Goal: Information Seeking & Learning: Learn about a topic

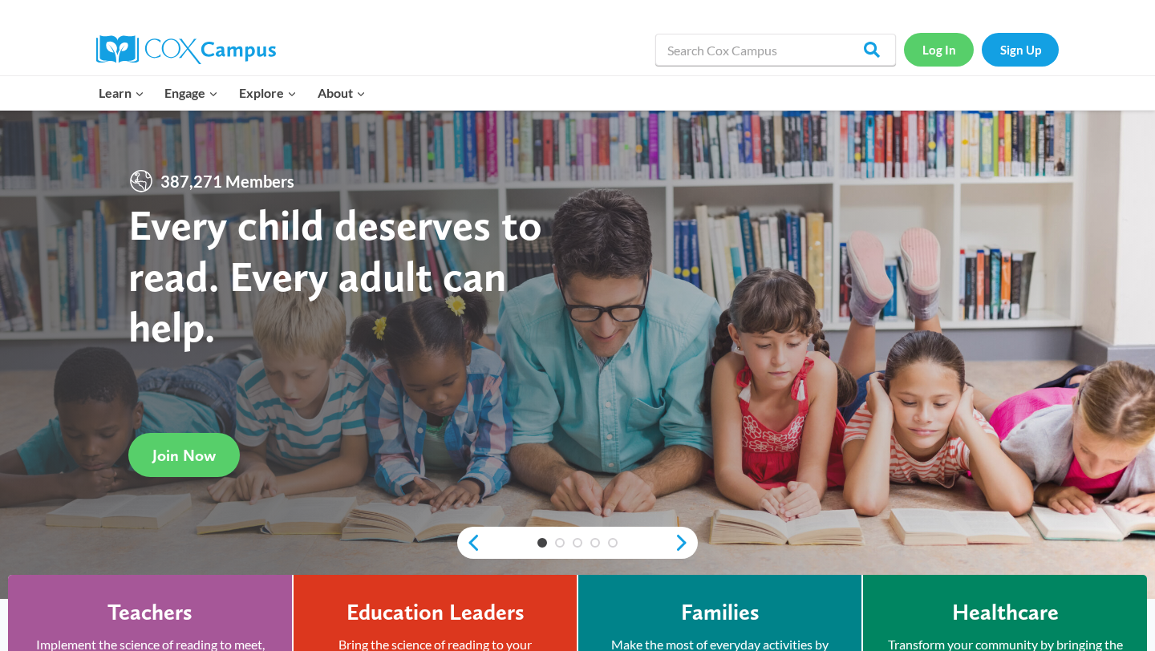
click at [945, 58] on link "Log In" at bounding box center [939, 49] width 70 height 33
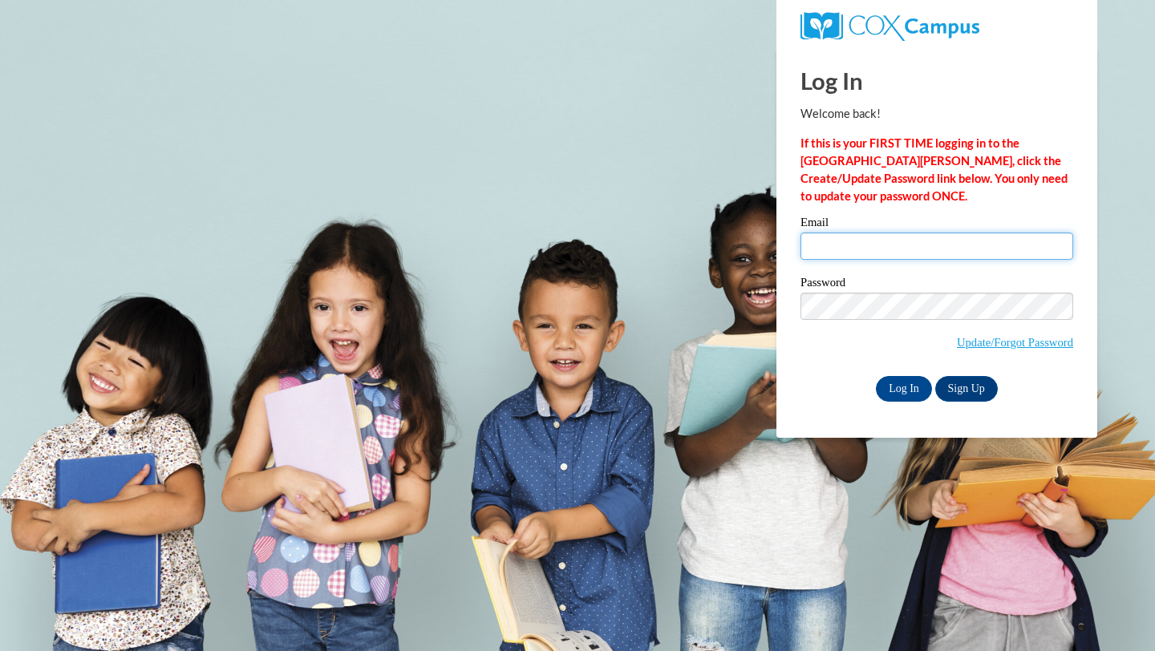
click at [825, 247] on input "Email" at bounding box center [936, 246] width 273 height 27
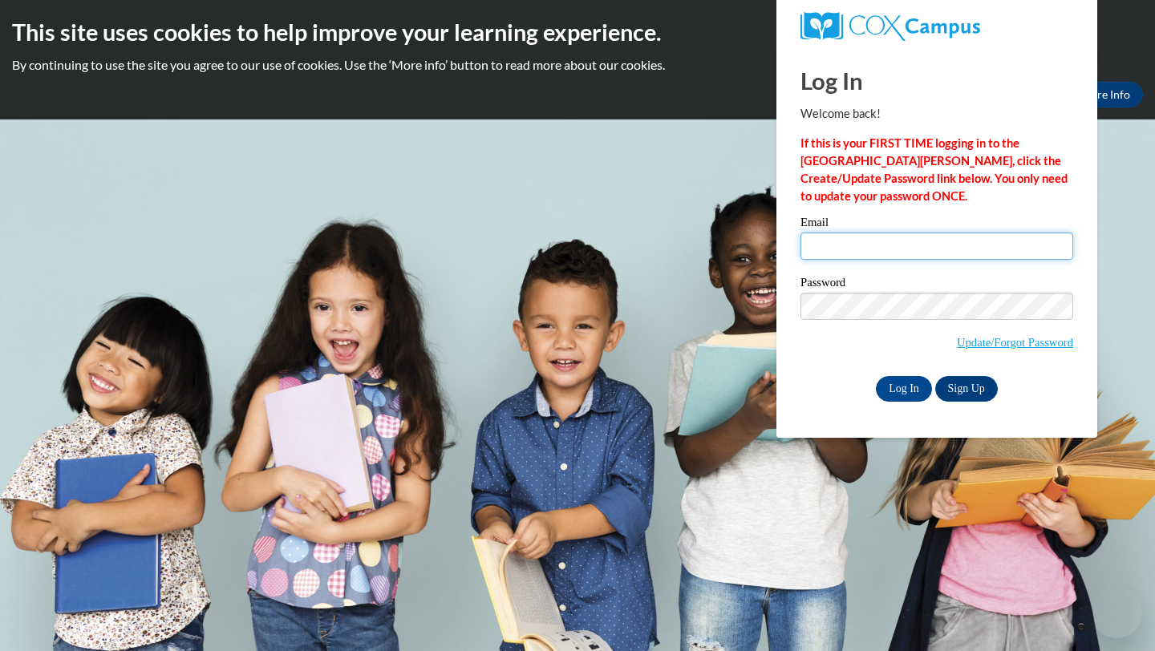
type input "rosalie.semana@k12.hi.us"
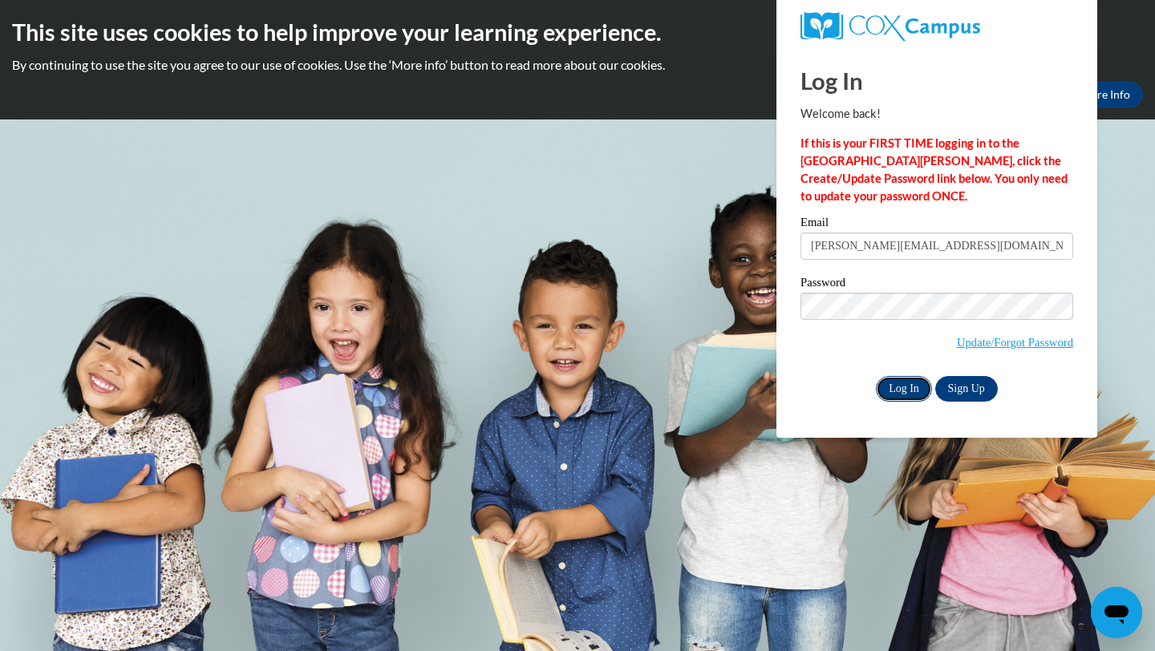
click at [900, 385] on input "Log In" at bounding box center [904, 389] width 56 height 26
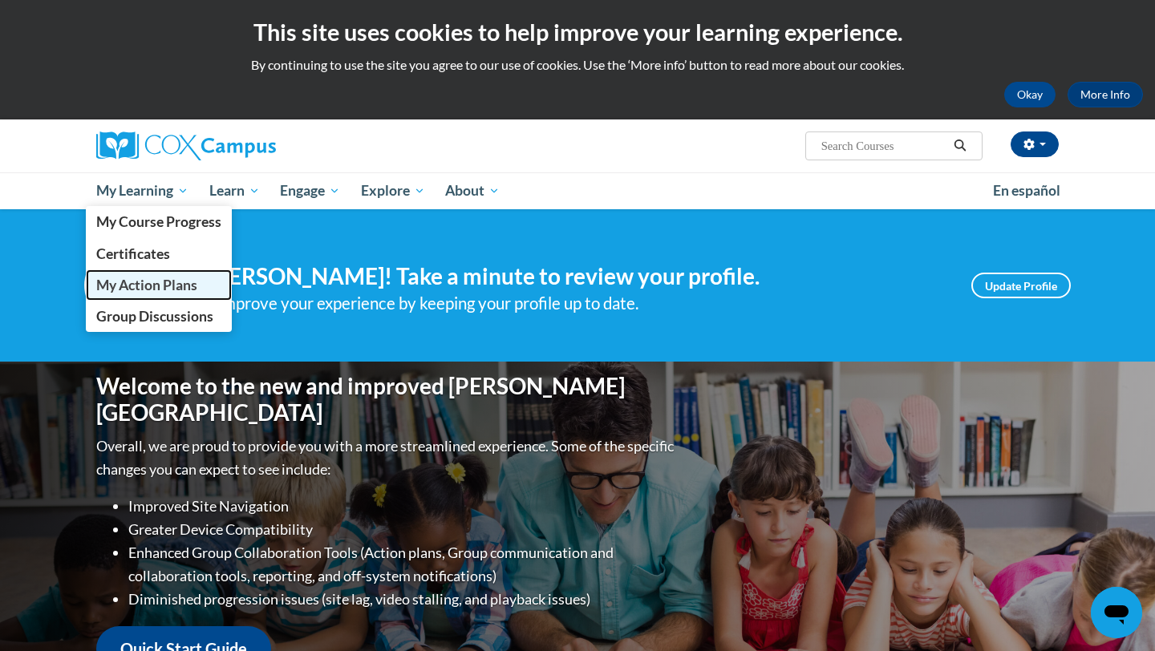
click at [156, 281] on span "My Action Plans" at bounding box center [146, 285] width 101 height 17
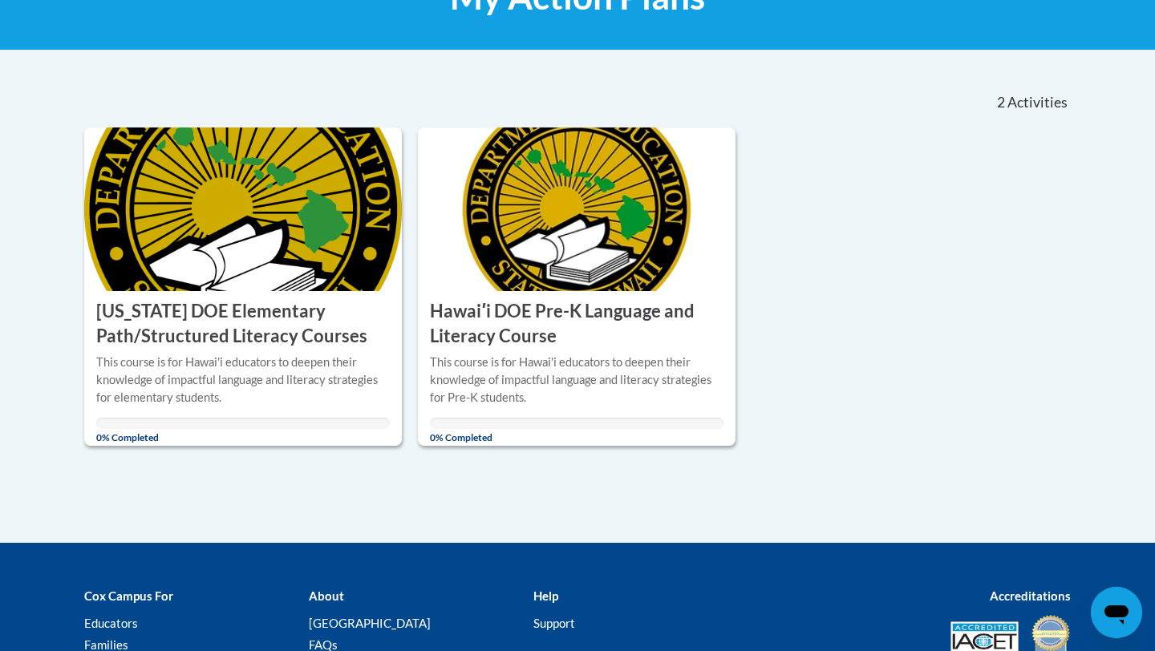
scroll to position [285, 0]
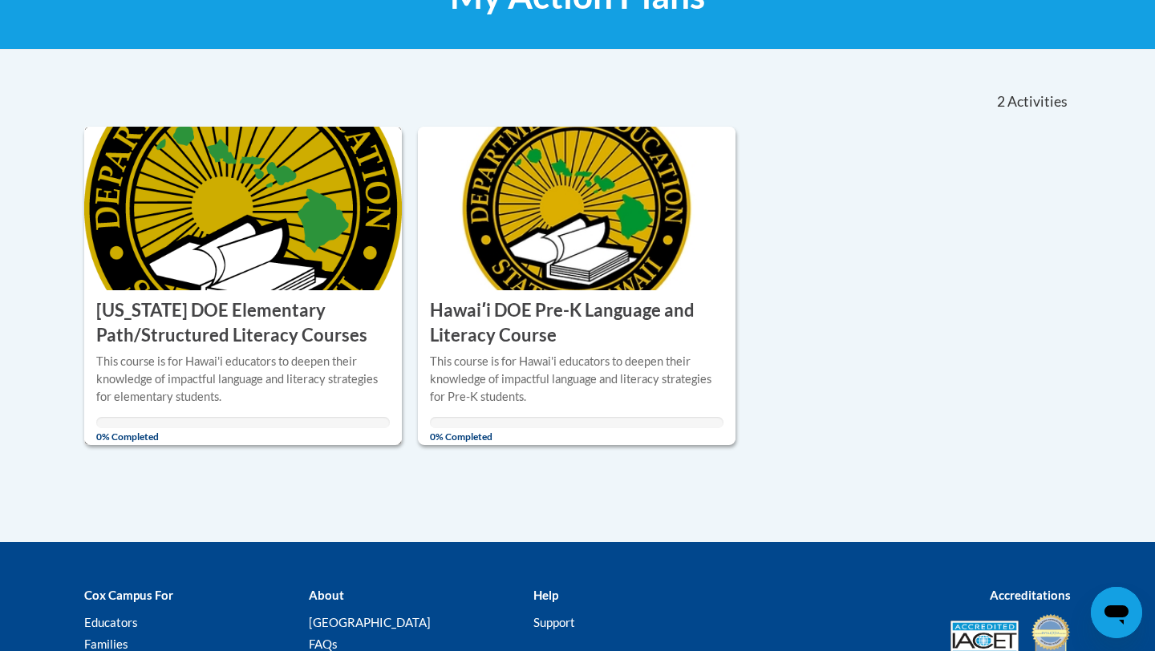
click at [149, 330] on h3 "[US_STATE] DOE Elementary Path/Structured Literacy Courses" at bounding box center [243, 323] width 294 height 50
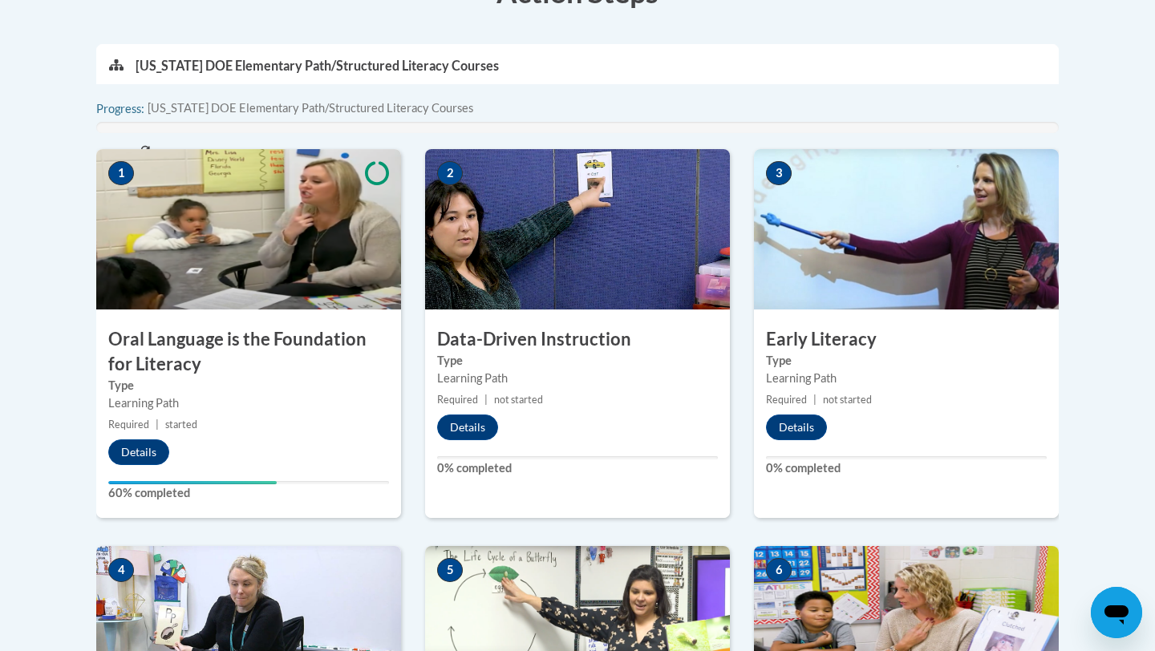
scroll to position [508, 0]
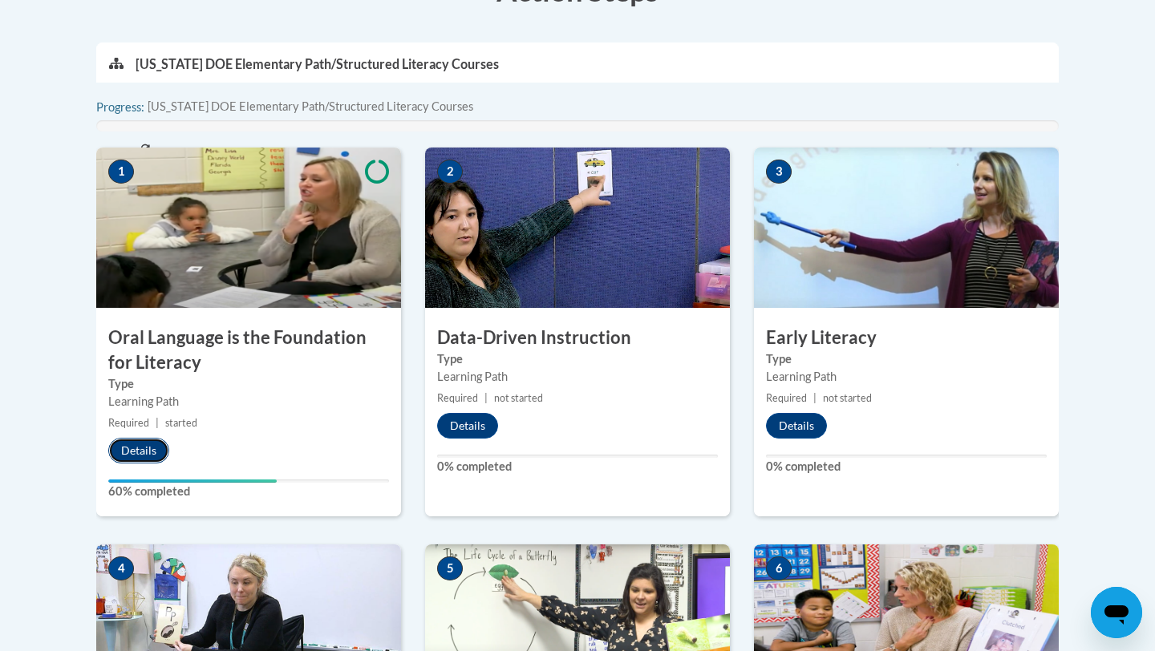
click at [132, 447] on button "Details" at bounding box center [138, 451] width 61 height 26
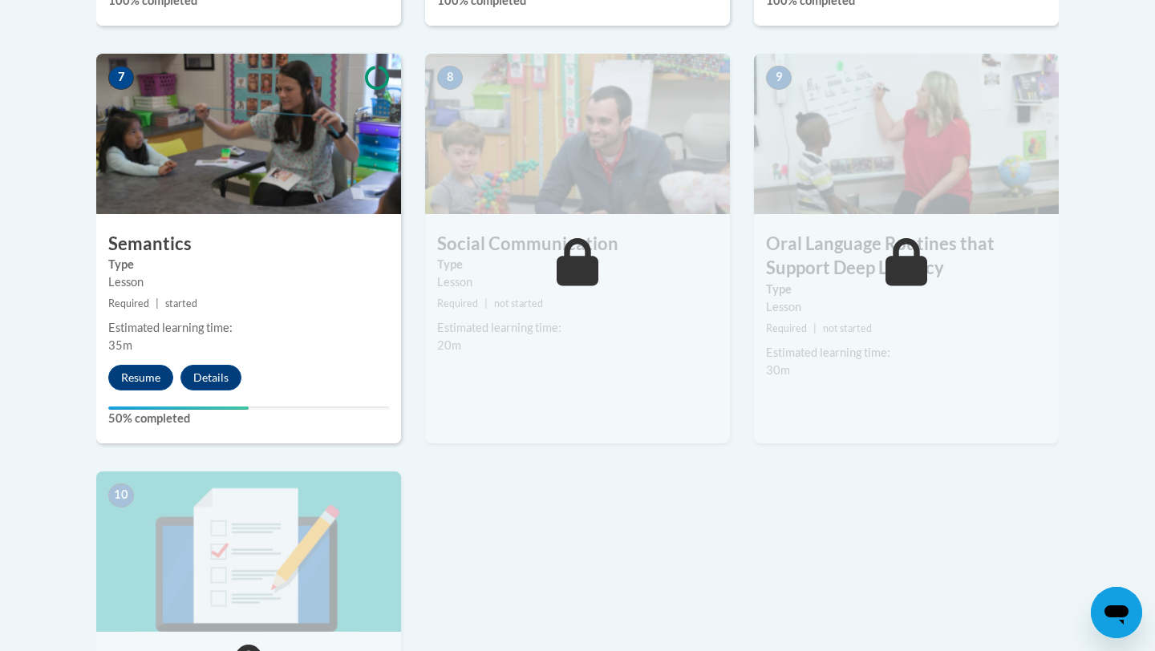
scroll to position [1443, 0]
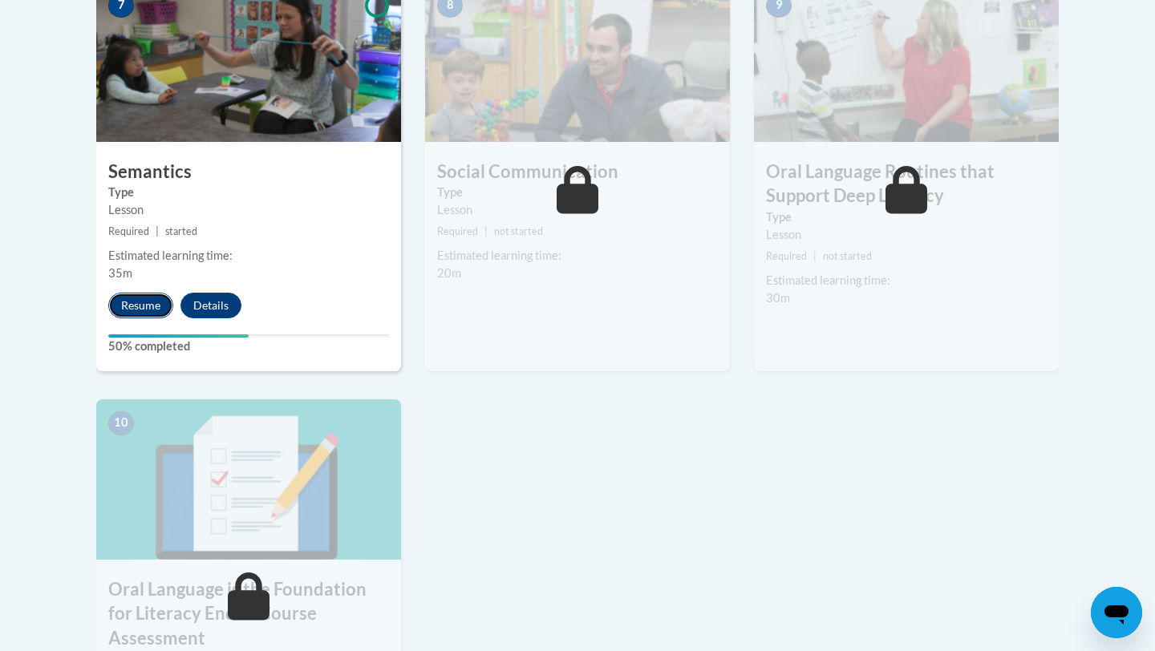
click at [139, 298] on button "Resume" at bounding box center [140, 306] width 65 height 26
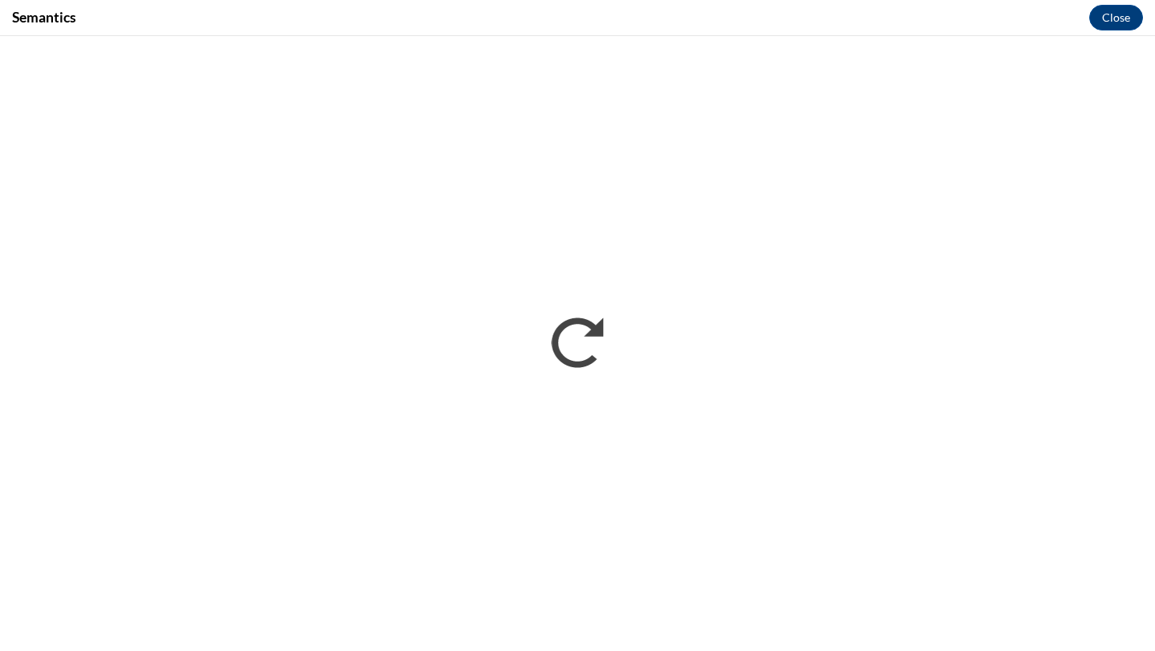
scroll to position [0, 0]
click at [1109, 8] on button "Close" at bounding box center [1116, 18] width 54 height 26
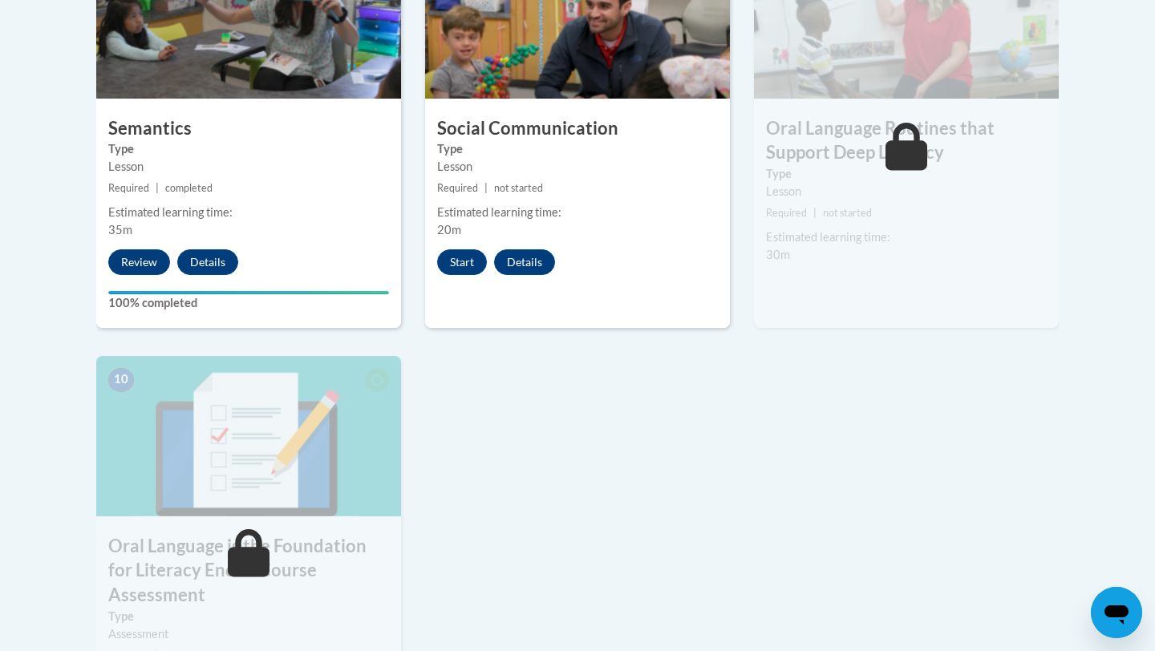
scroll to position [1506, 0]
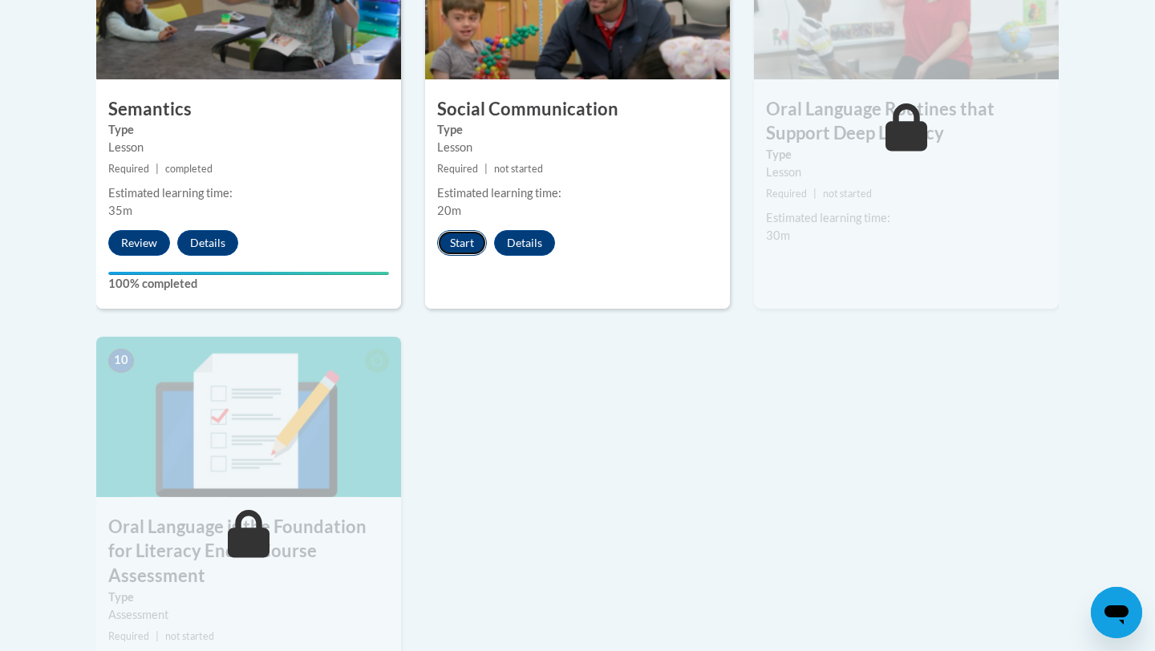
click at [462, 248] on button "Start" at bounding box center [462, 243] width 50 height 26
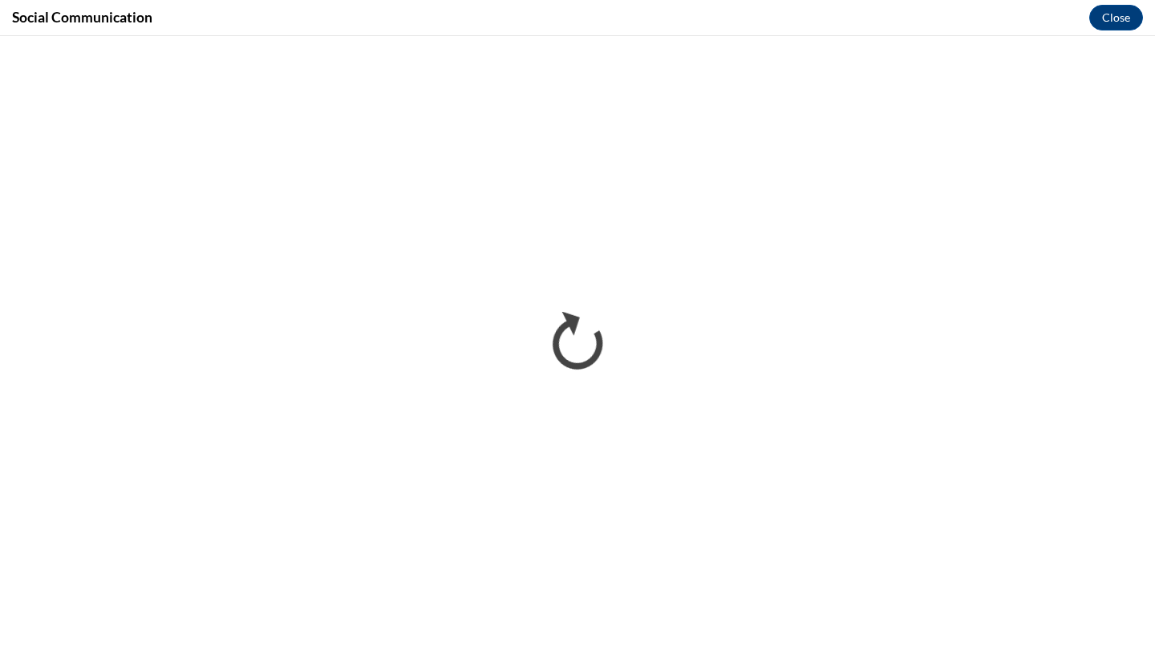
scroll to position [0, 0]
